Goal: Information Seeking & Learning: Learn about a topic

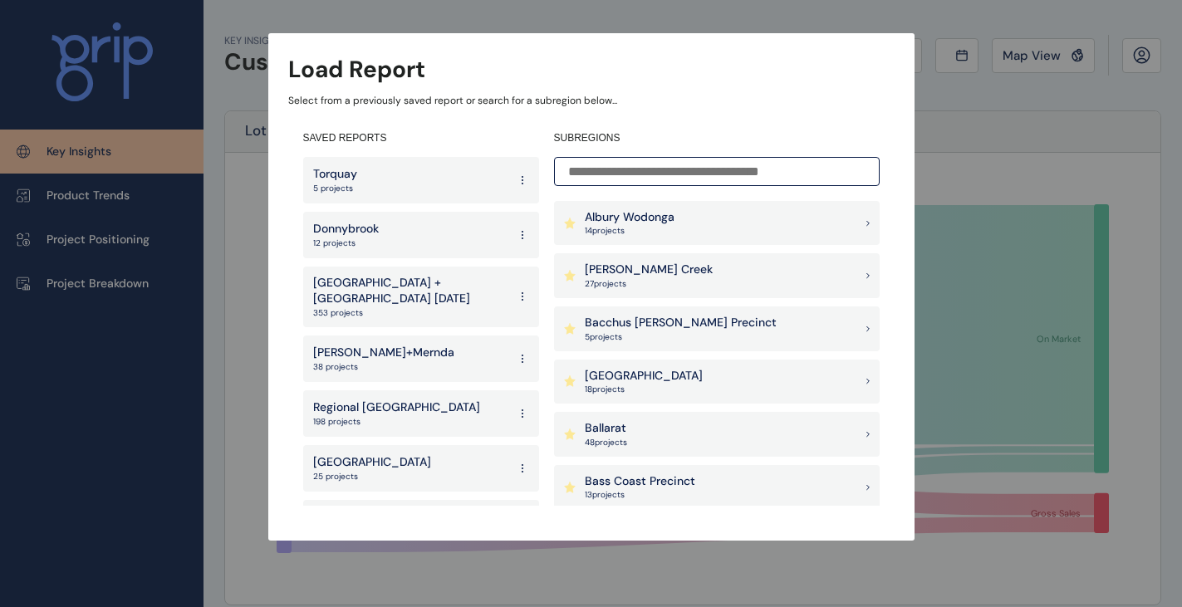
click at [618, 425] on p "Ballarat" at bounding box center [606, 428] width 42 height 17
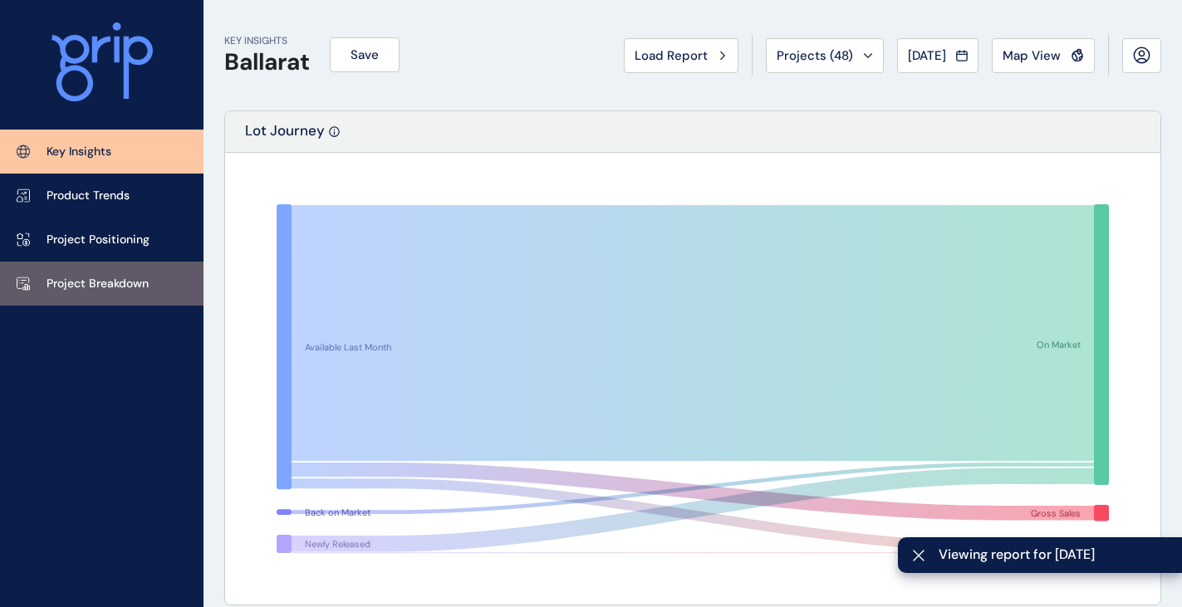
click at [121, 289] on p "Project Breakdown" at bounding box center [97, 284] width 102 height 17
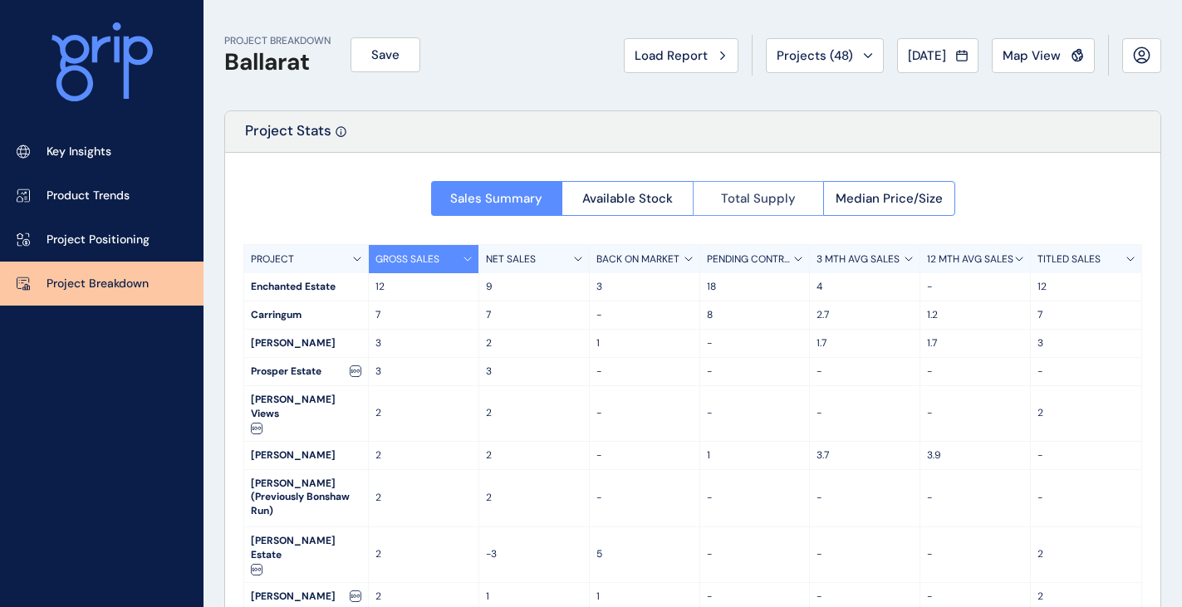
click at [749, 198] on span "Total Supply" at bounding box center [758, 198] width 75 height 17
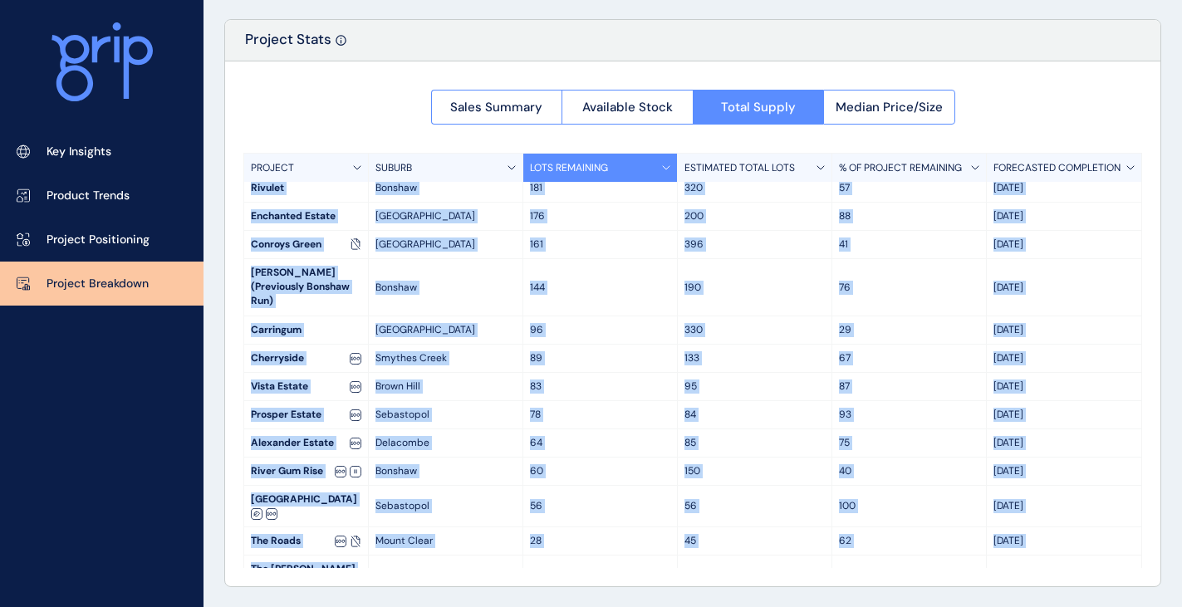
scroll to position [516, 0]
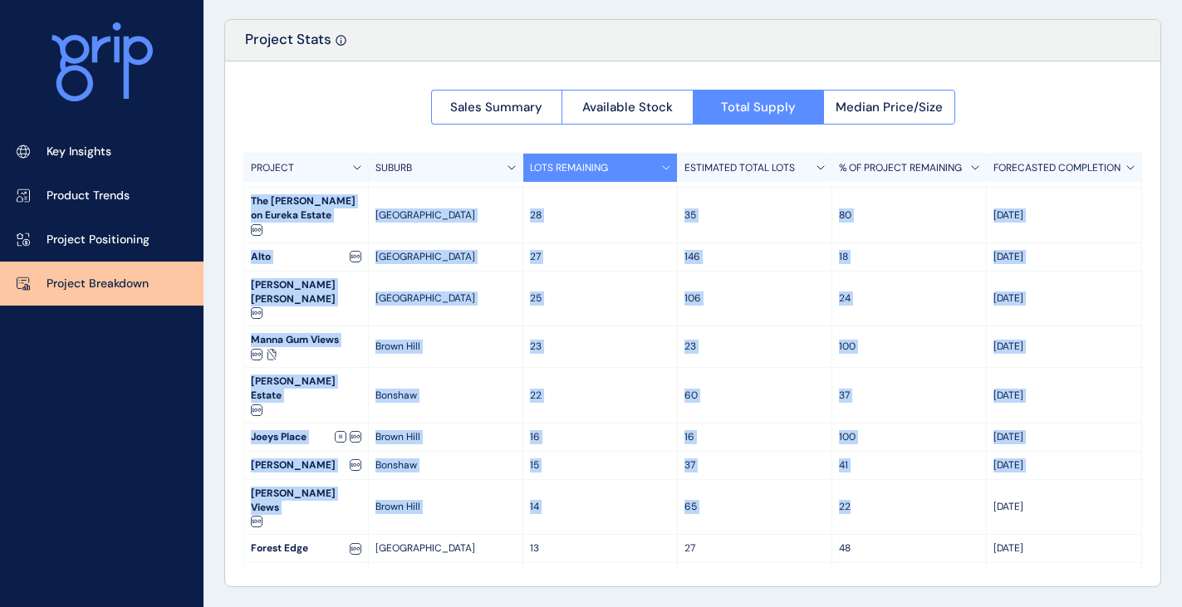
drag, startPoint x: 252, startPoint y: 197, endPoint x: 1028, endPoint y: 525, distance: 842.8
click at [1028, 525] on div "PROJECT SUBURB LOTS REMAINING ESTIMATED TOTAL LOTS % OF PROJECT REMAINING FOREC…" at bounding box center [692, 360] width 898 height 415
copy div "[PERSON_NAME] 557 1005 55 Feb '28 [GEOGRAPHIC_DATA] 536 550 97 Apr '29 [PERSON_…"
drag, startPoint x: 396, startPoint y: 120, endPoint x: 399, endPoint y: 137, distance: 17.6
click at [396, 120] on div "Sales Summary Available Stock Total Supply Median Price/Size PROJECT SUBURB LOT…" at bounding box center [692, 323] width 935 height 525
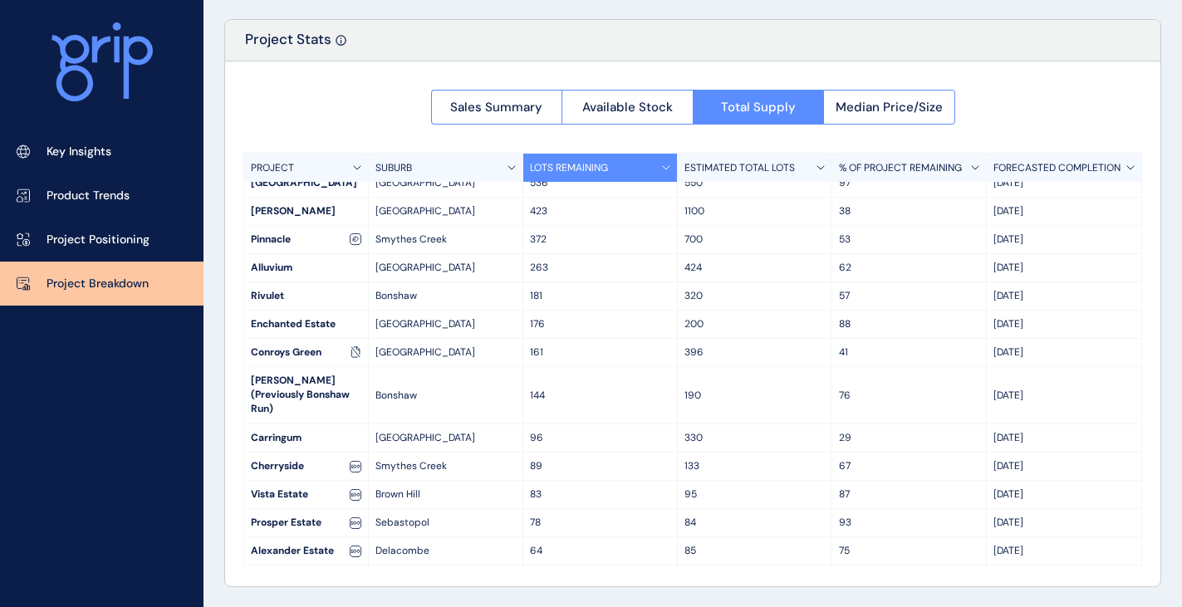
scroll to position [0, 0]
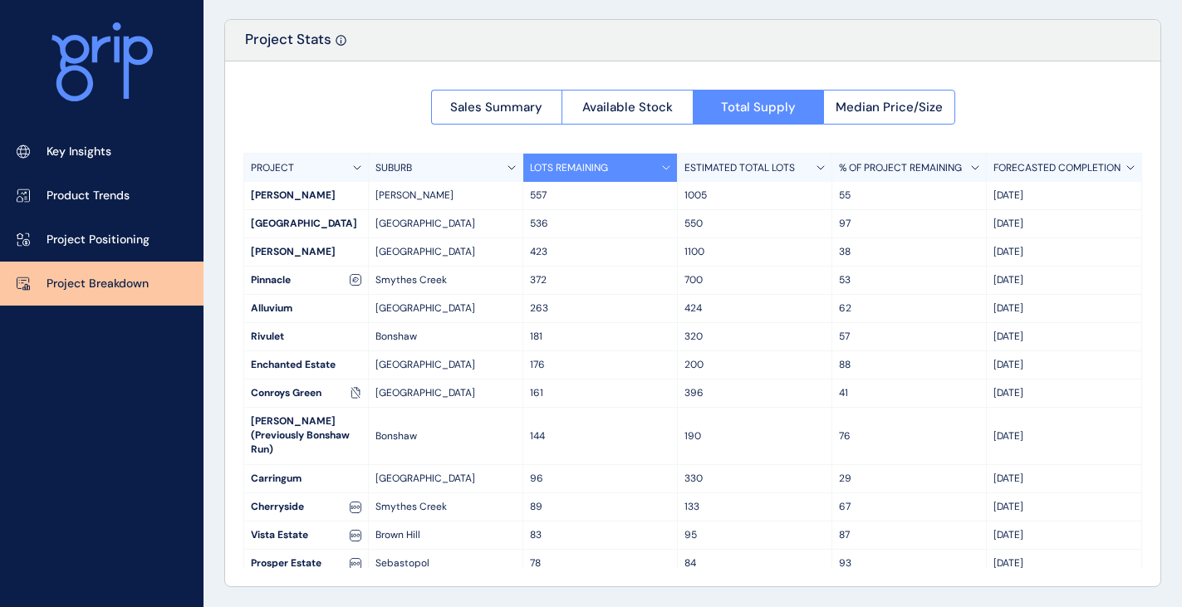
drag, startPoint x: 276, startPoint y: 113, endPoint x: 262, endPoint y: 143, distance: 33.4
click at [276, 113] on div "Sales Summary Available Stock Total Supply Median Price/Size PROJECT SUBURB LOT…" at bounding box center [692, 323] width 935 height 525
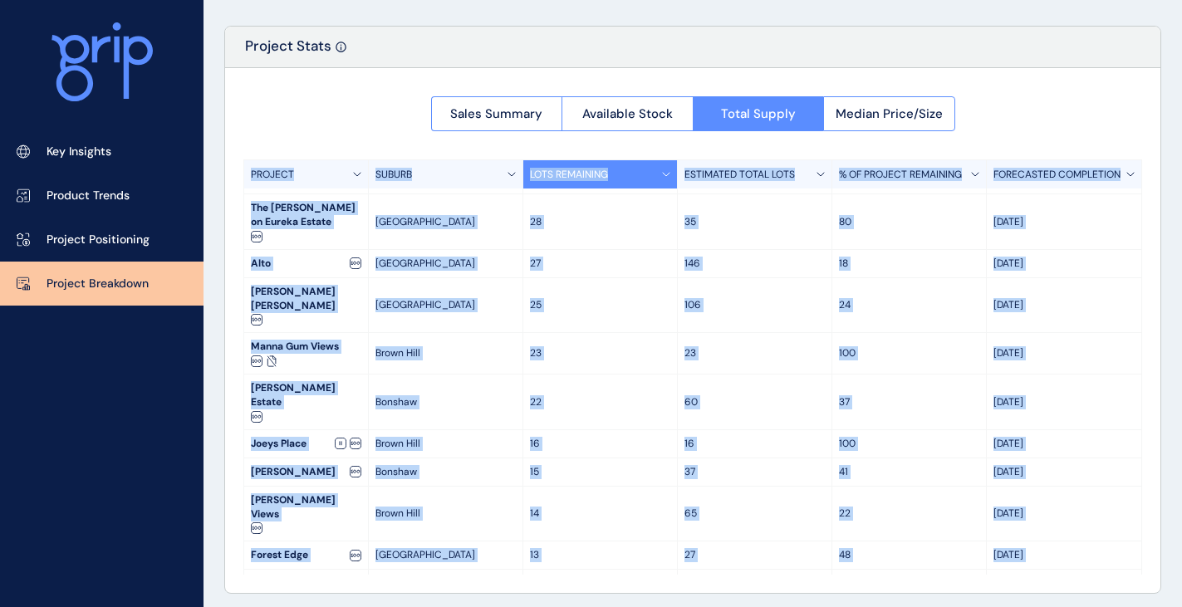
scroll to position [91, 0]
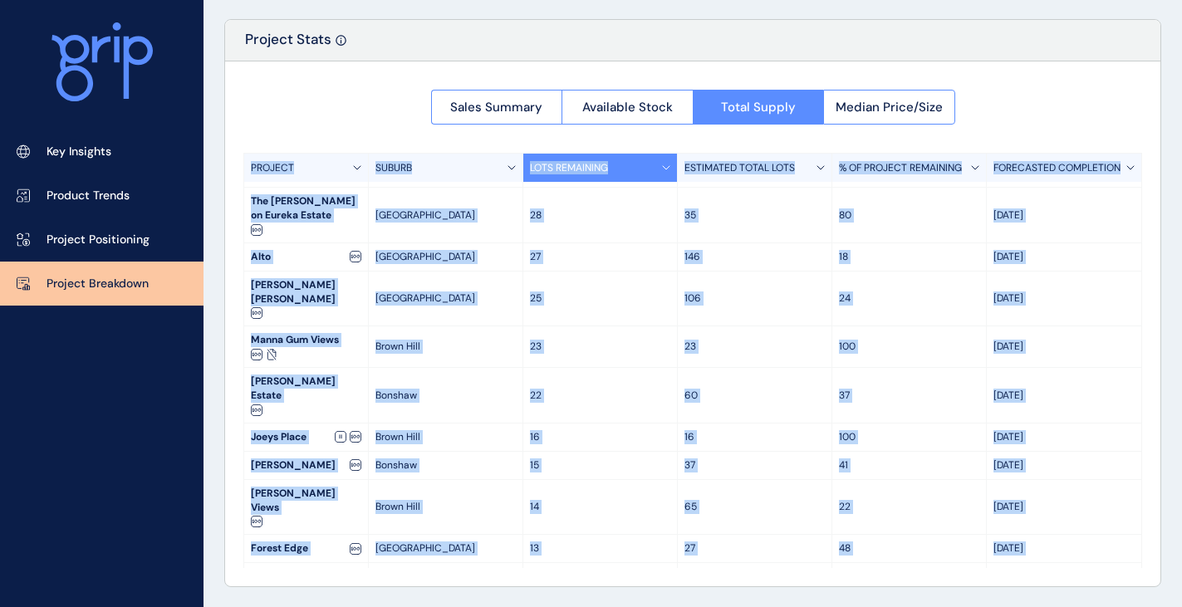
drag, startPoint x: 245, startPoint y: 244, endPoint x: 1122, endPoint y: 556, distance: 930.7
click at [1122, 556] on div "PROJECT SUBURB LOTS REMAINING ESTIMATED TOTAL LOTS % OF PROJECT REMAINING FOREC…" at bounding box center [692, 360] width 898 height 415
copy div "PROJECT SUBURB LOTS REMAINING ESTIMATED TOTAL LOTS % OF PROJECT REMAINING FOREC…"
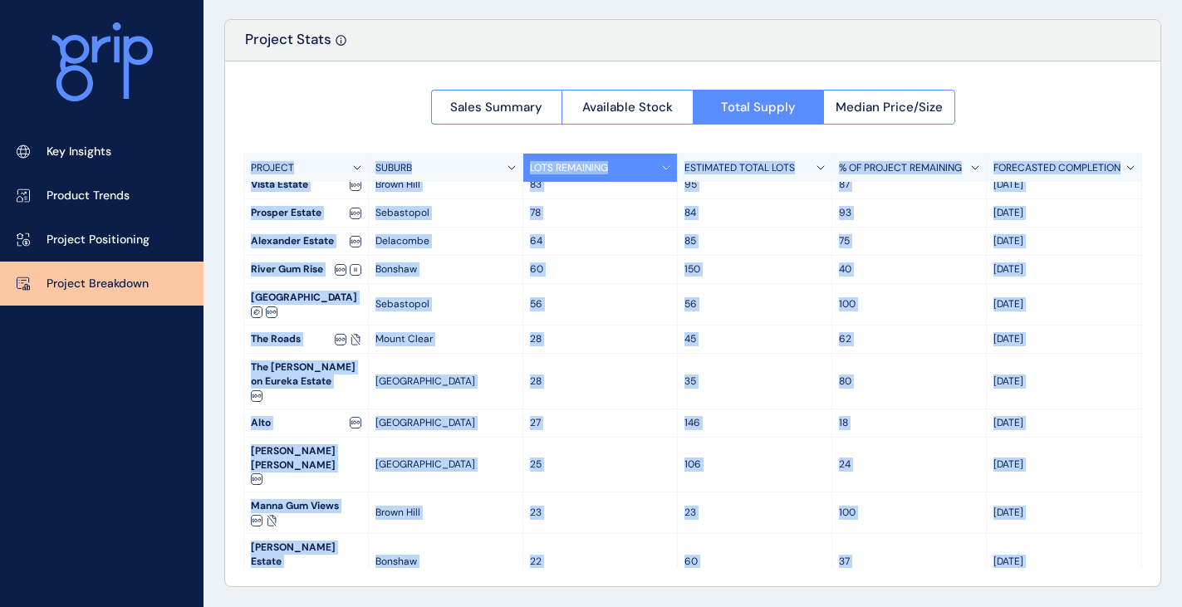
click at [619, 325] on div "28" at bounding box center [600, 338] width 154 height 27
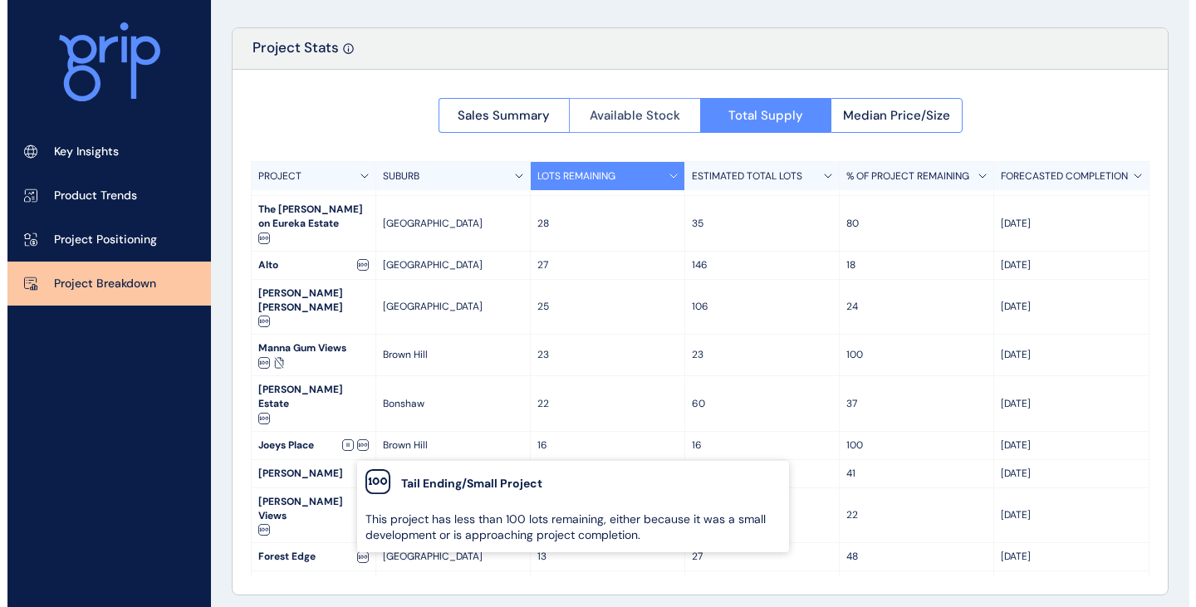
scroll to position [0, 0]
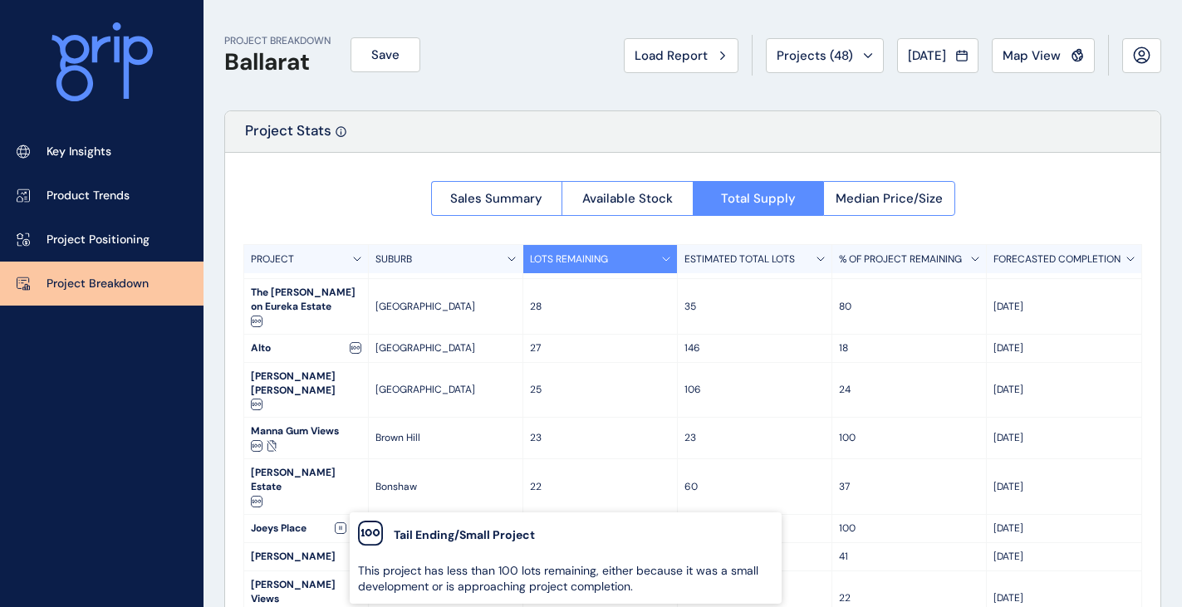
click at [686, 56] on span "Load Report" at bounding box center [670, 55] width 73 height 17
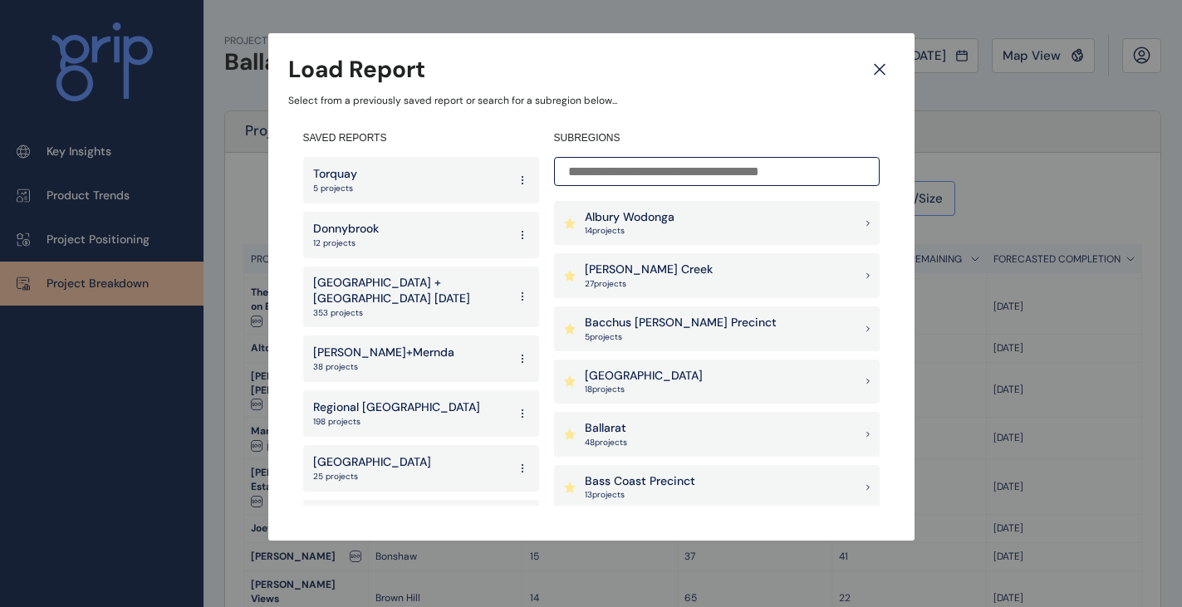
click at [642, 327] on p "Bacchus [PERSON_NAME] Precinct" at bounding box center [681, 323] width 192 height 17
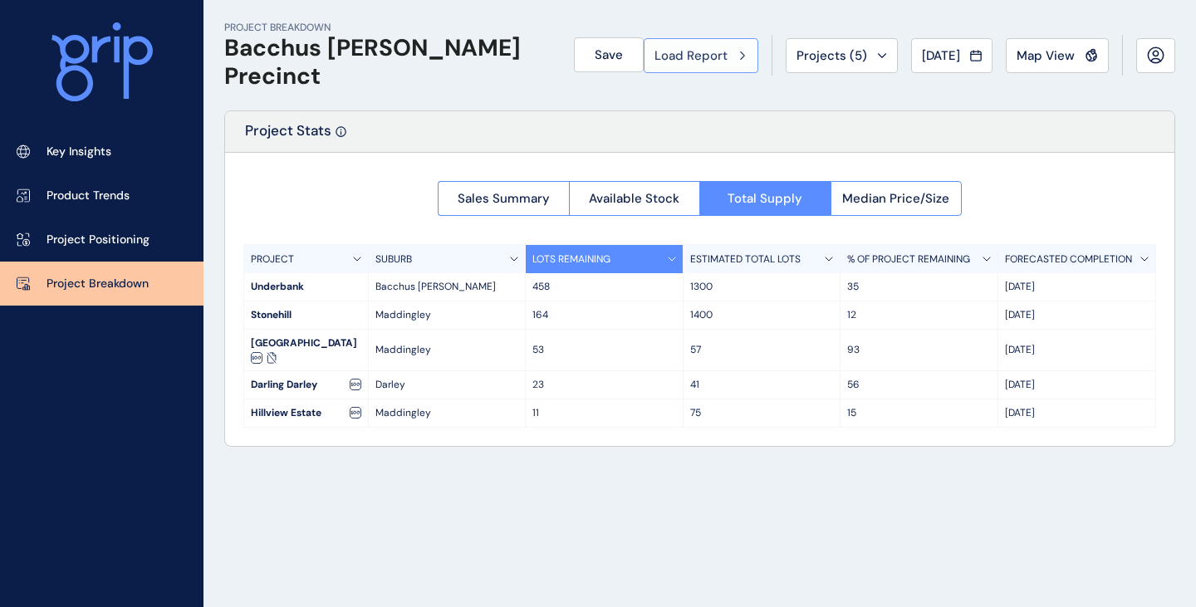
click at [702, 52] on span "Load Report" at bounding box center [690, 55] width 73 height 17
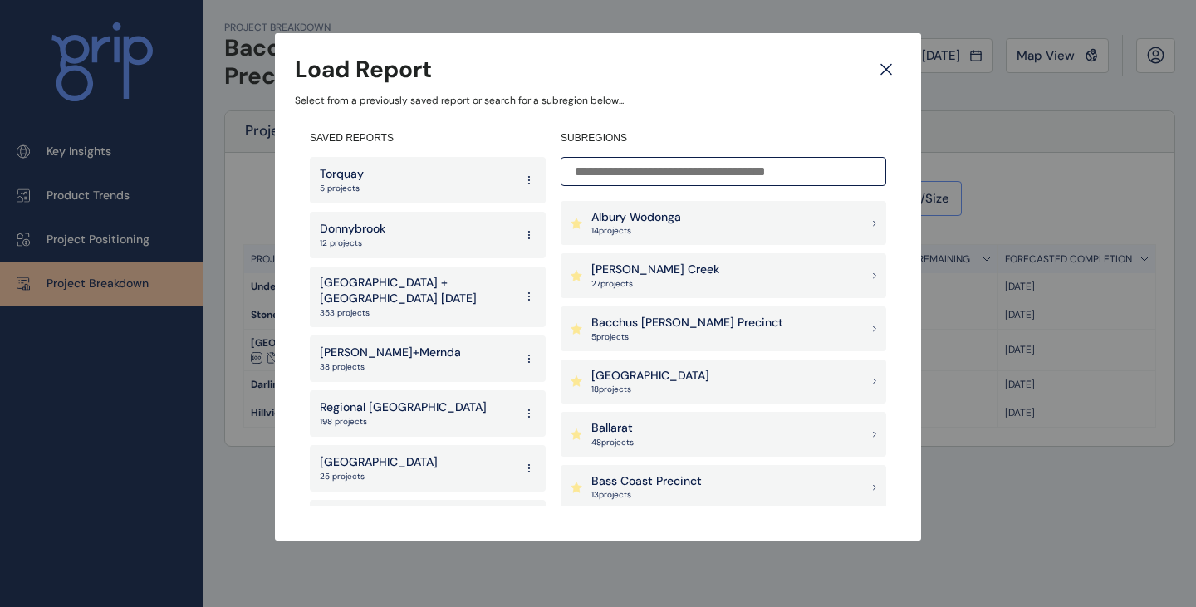
click at [660, 268] on p "[PERSON_NAME] Creek" at bounding box center [655, 270] width 128 height 17
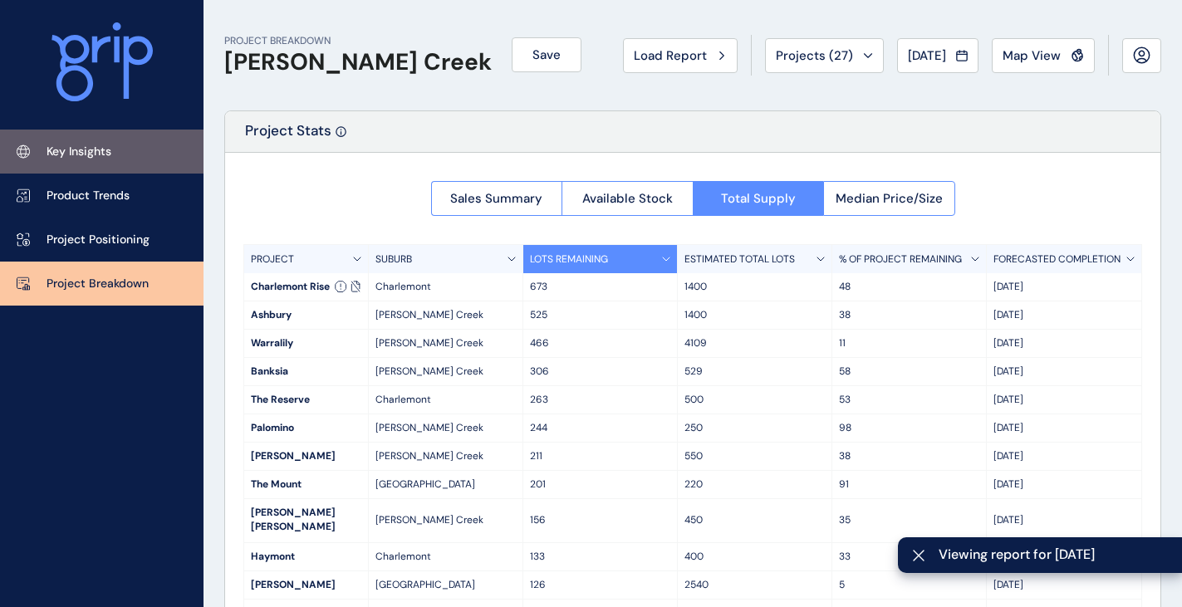
click at [83, 153] on p "Key Insights" at bounding box center [78, 152] width 65 height 17
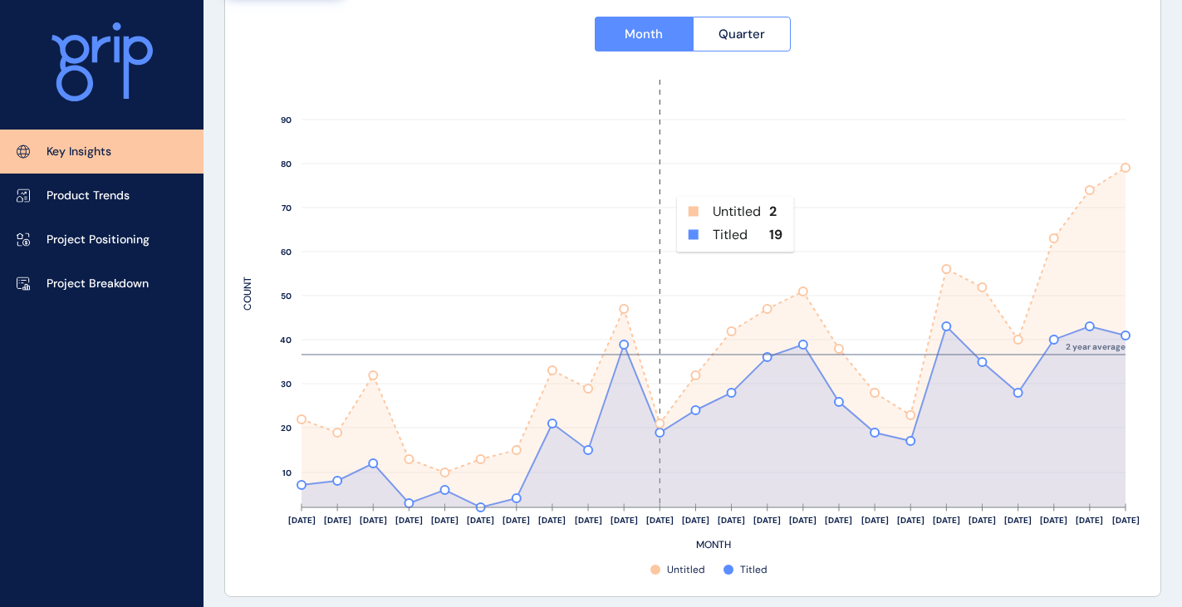
scroll to position [747, 0]
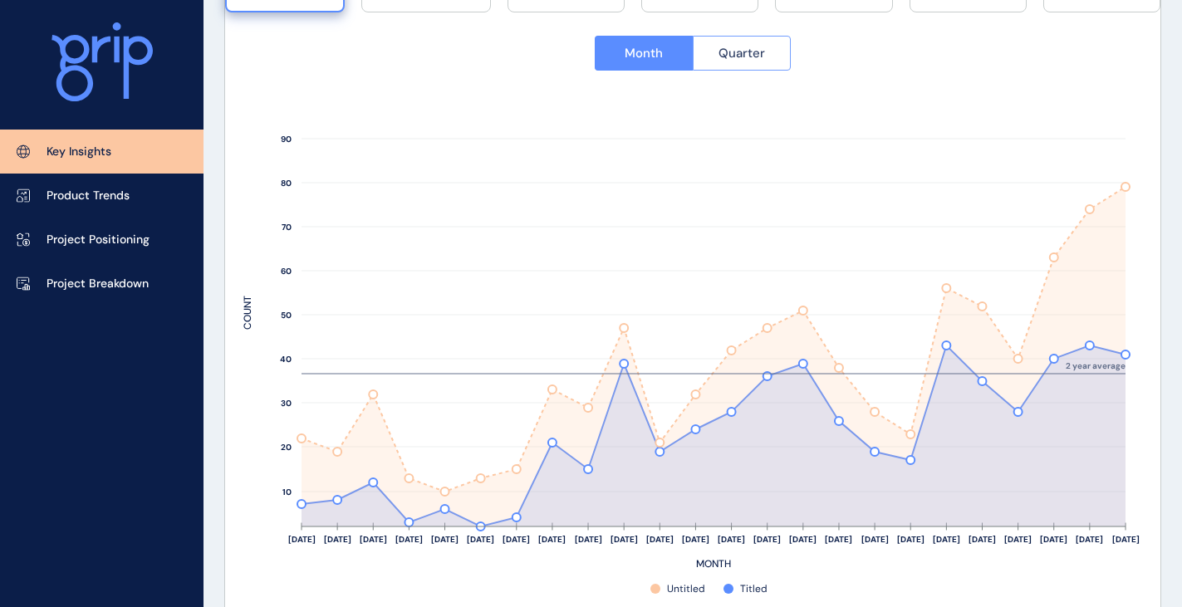
click at [731, 42] on button "Quarter" at bounding box center [741, 53] width 99 height 35
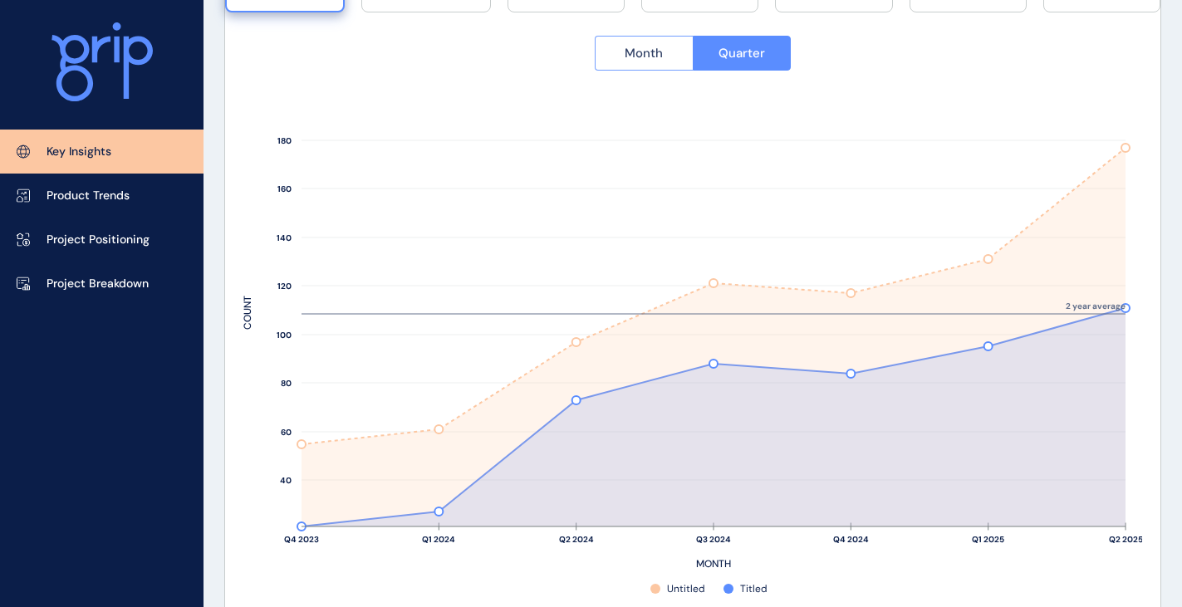
click at [656, 40] on button "Month" at bounding box center [643, 53] width 98 height 35
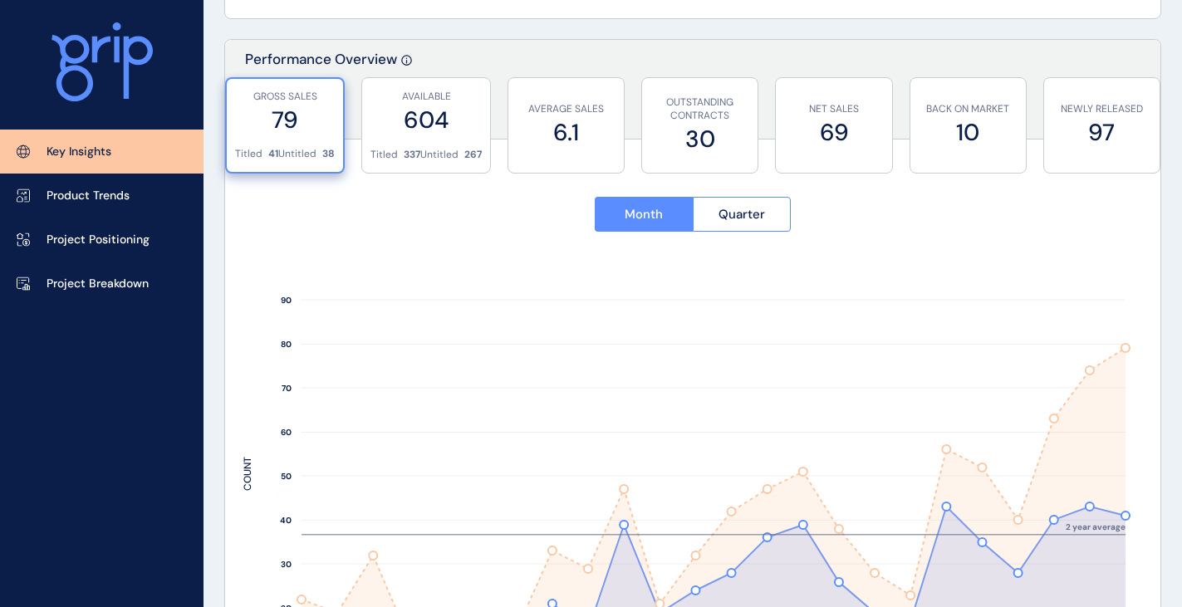
scroll to position [498, 0]
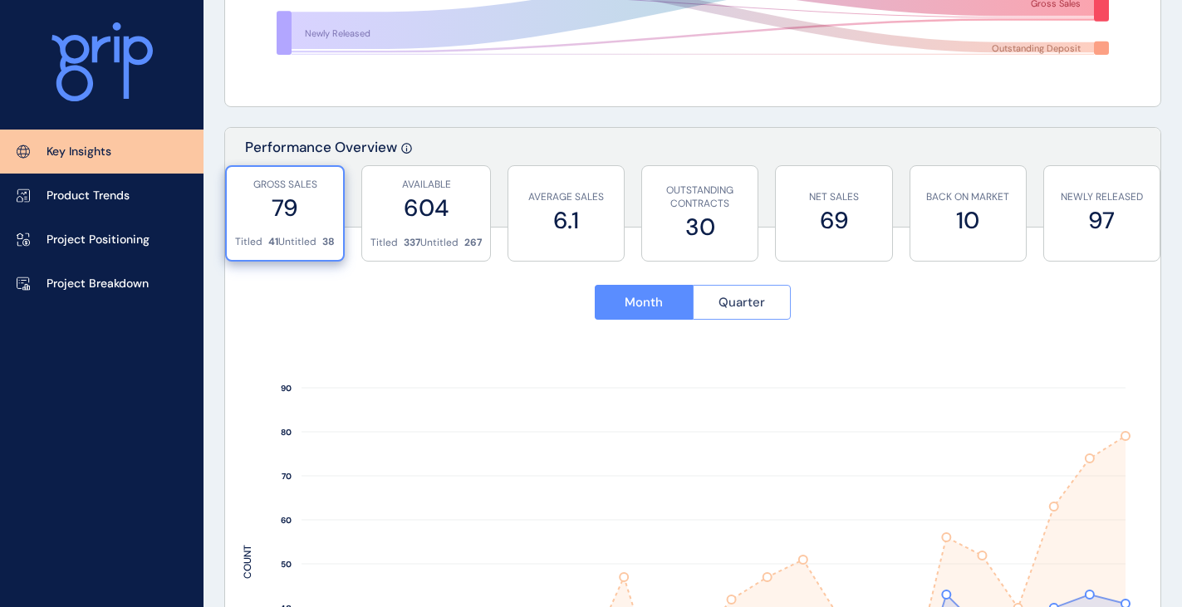
click at [722, 311] on button "Quarter" at bounding box center [741, 302] width 99 height 35
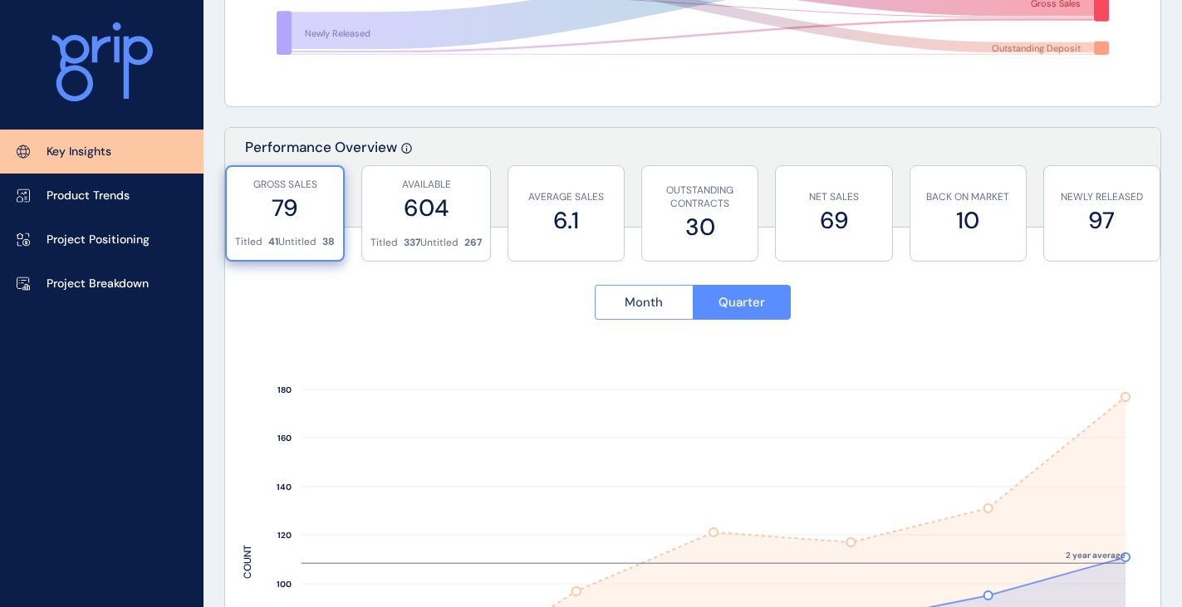
click at [642, 311] on button "Month" at bounding box center [643, 302] width 98 height 35
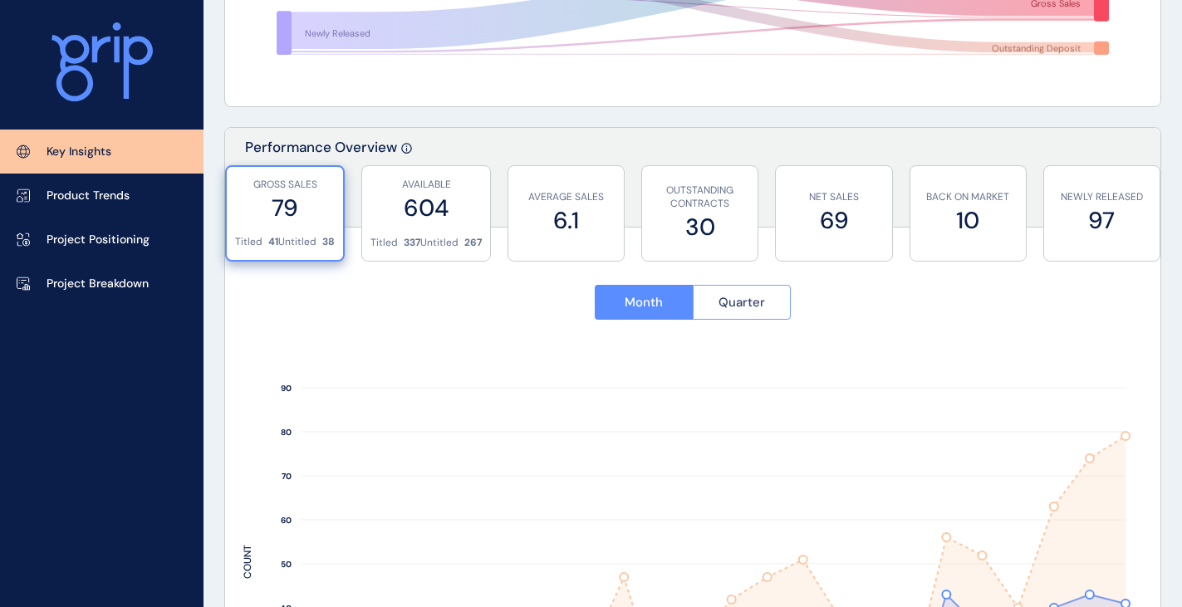
click at [738, 302] on span "Quarter" at bounding box center [741, 302] width 46 height 17
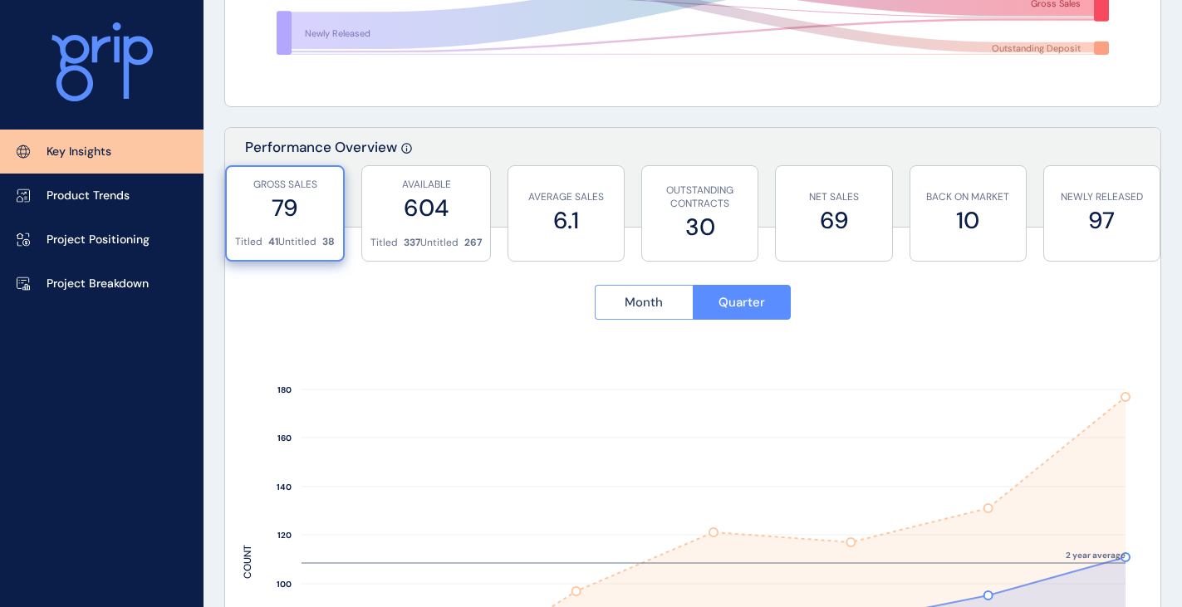
click at [653, 301] on span "Month" at bounding box center [643, 302] width 38 height 17
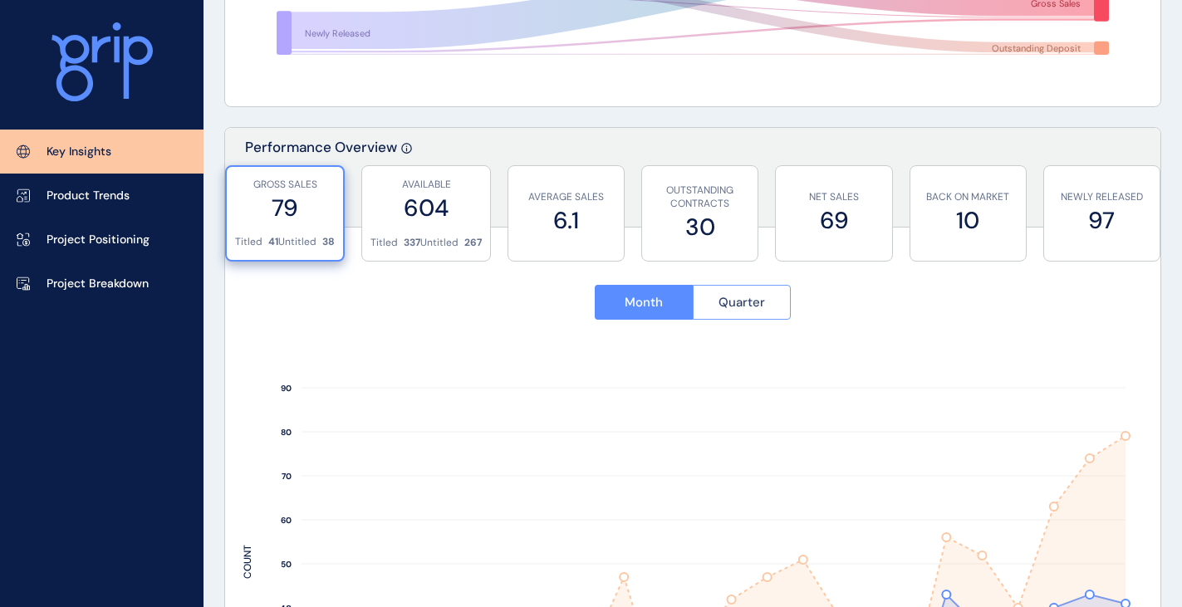
click at [751, 306] on span "Quarter" at bounding box center [741, 302] width 46 height 17
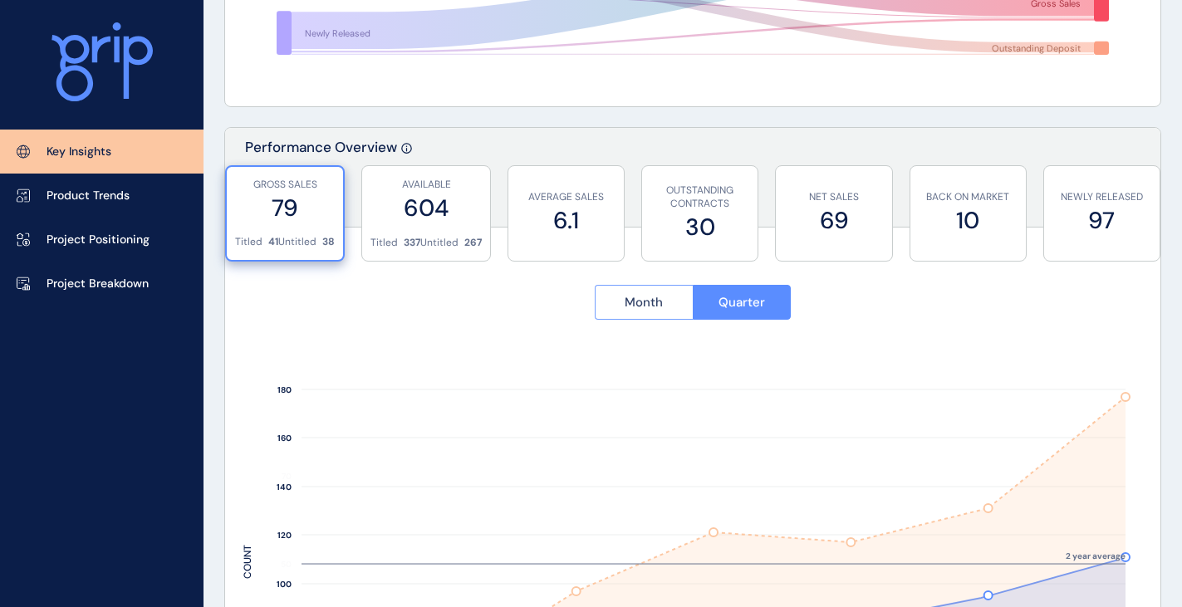
click at [652, 314] on button "Month" at bounding box center [643, 302] width 98 height 35
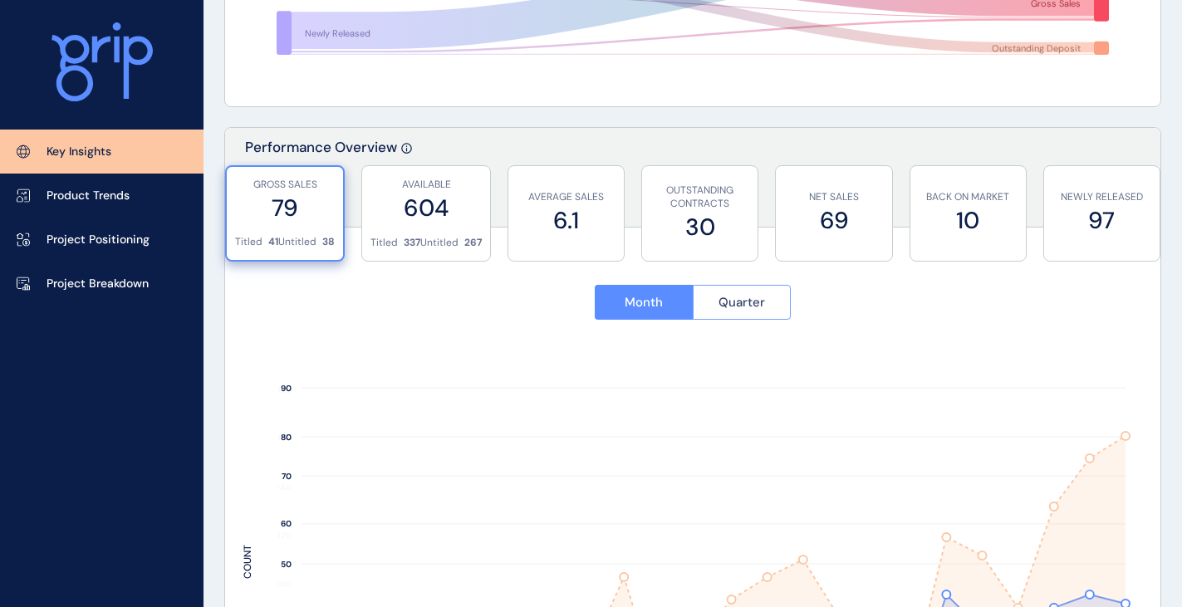
click at [759, 307] on span "Quarter" at bounding box center [741, 302] width 46 height 17
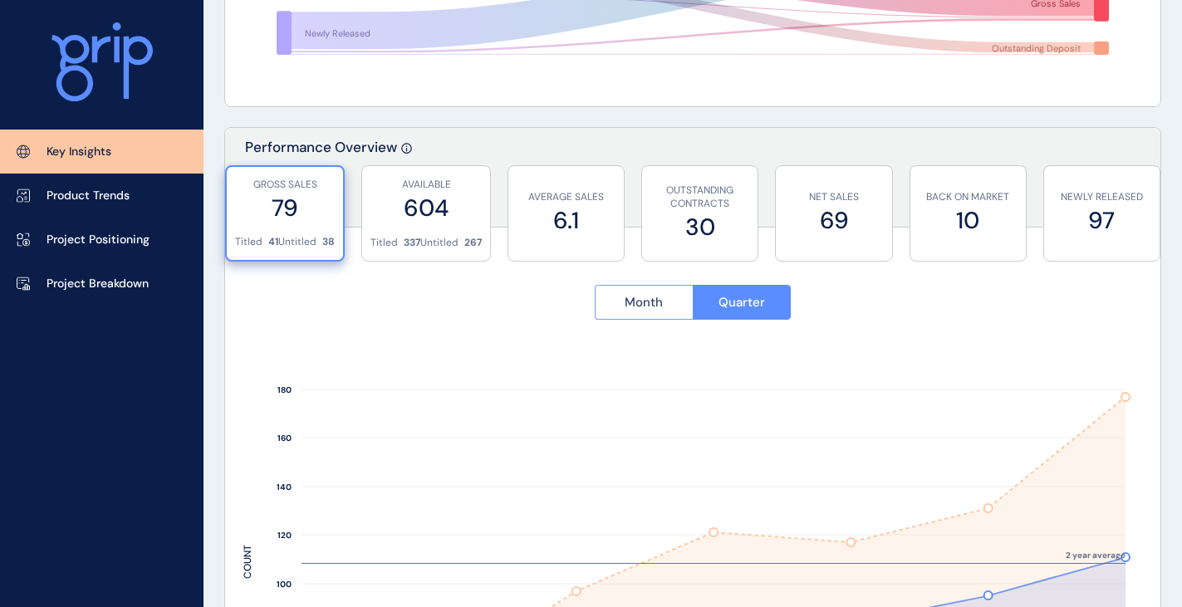
click at [649, 313] on button "Month" at bounding box center [643, 302] width 98 height 35
